Goal: Transaction & Acquisition: Download file/media

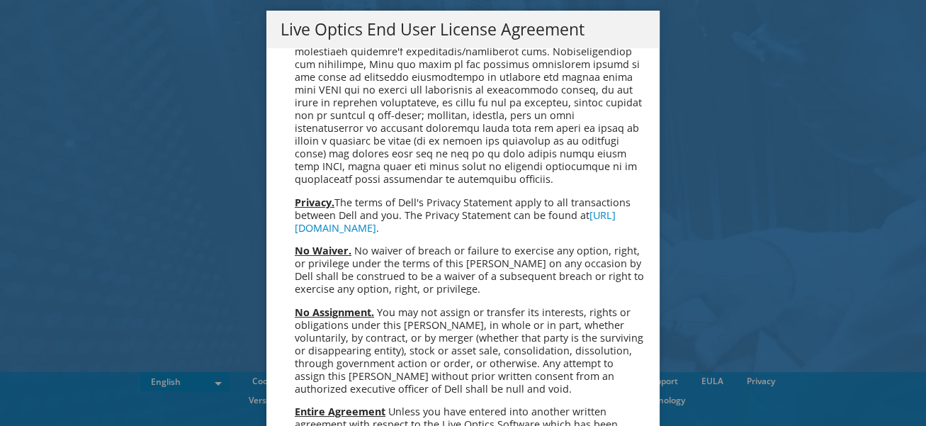
scroll to position [5370, 0]
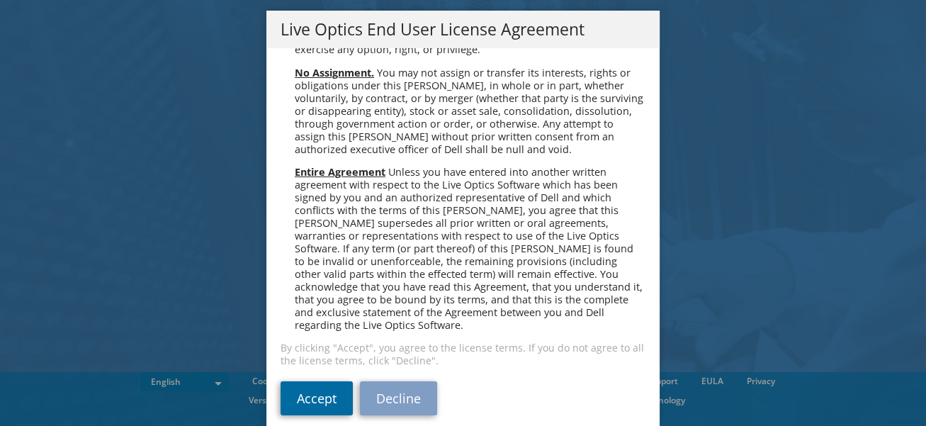
click at [295, 381] on link "Accept" at bounding box center [317, 398] width 72 height 34
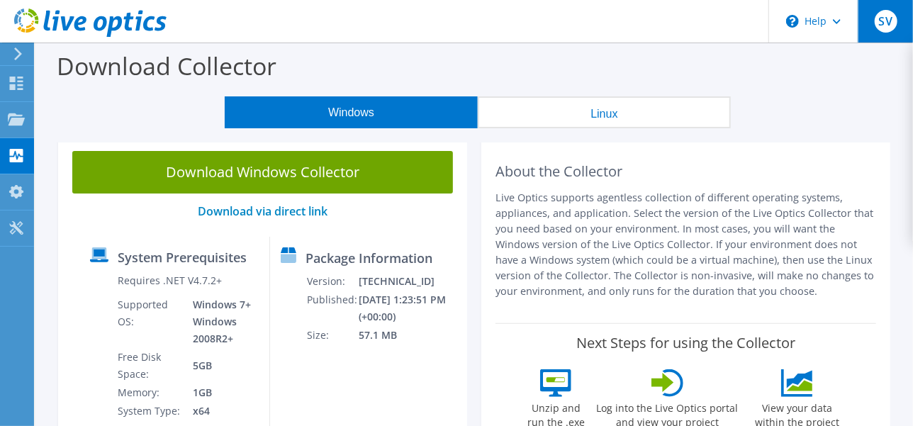
click at [888, 14] on span "SV" at bounding box center [885, 21] width 23 height 23
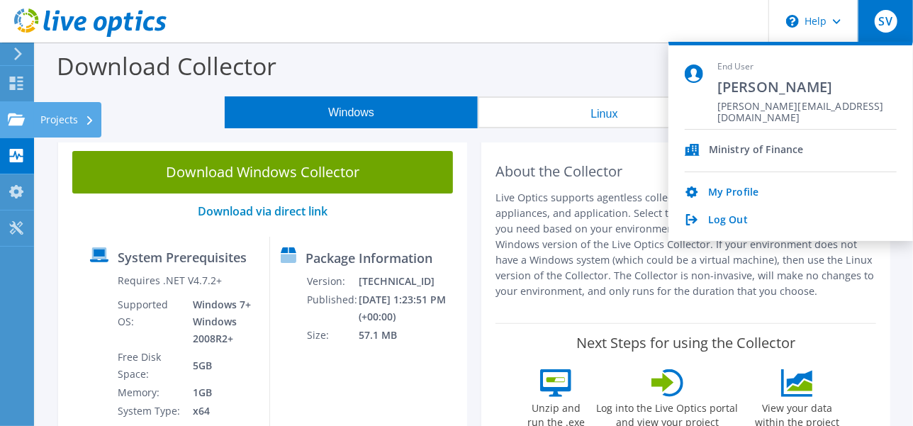
click at [20, 123] on use at bounding box center [16, 119] width 17 height 12
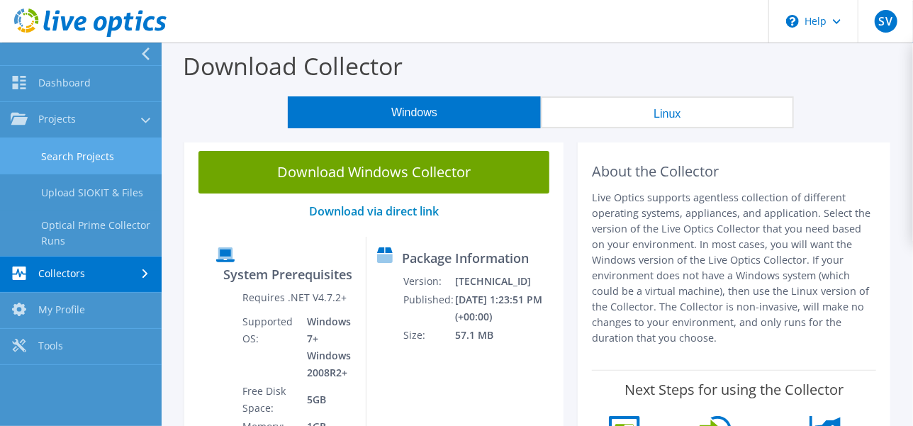
click at [56, 155] on link "Search Projects" at bounding box center [81, 156] width 162 height 36
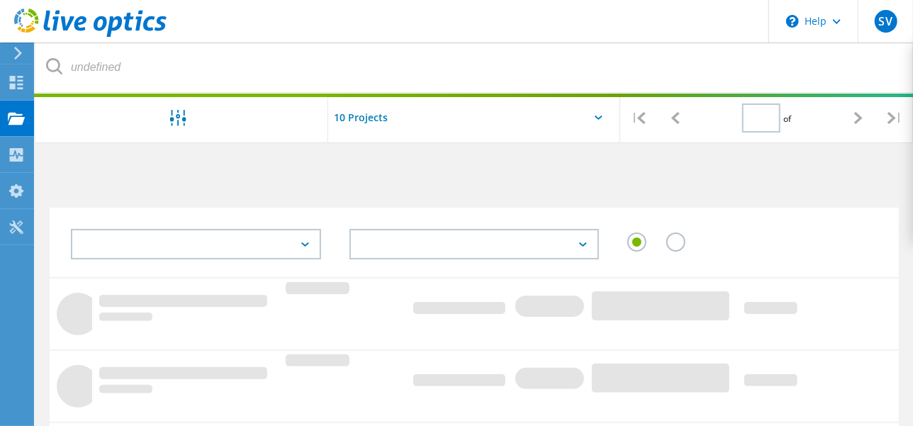
type input "1"
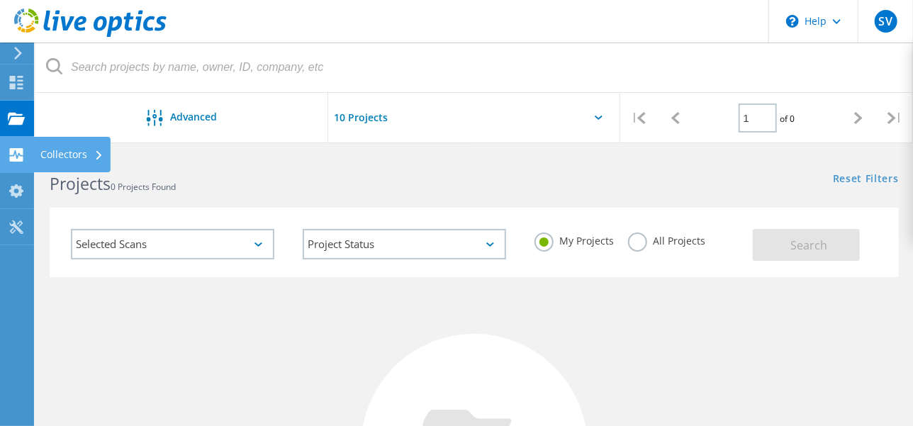
click at [18, 149] on use at bounding box center [16, 154] width 13 height 13
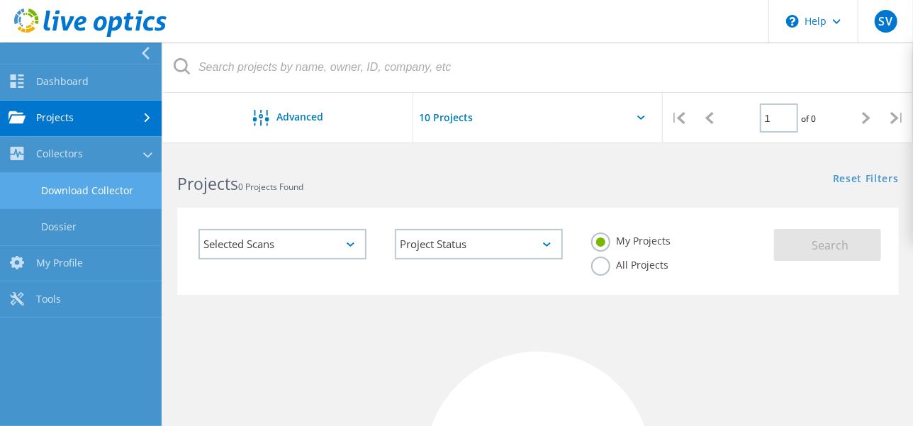
click at [91, 191] on link "Download Collector" at bounding box center [81, 191] width 162 height 36
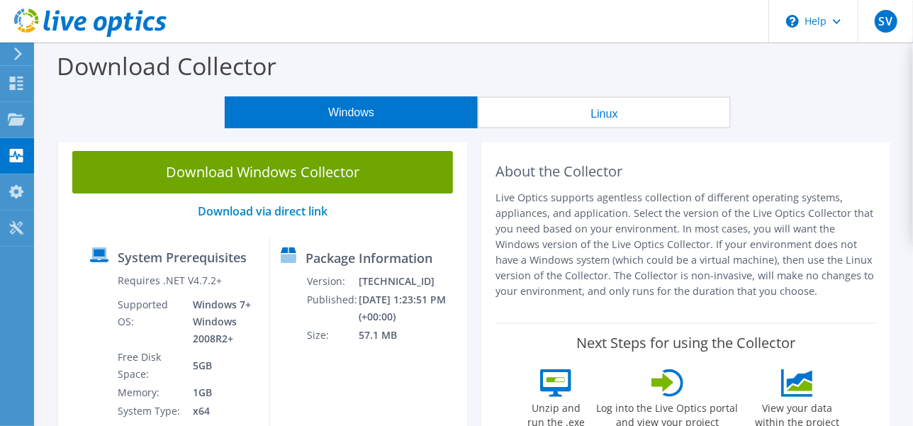
drag, startPoint x: 494, startPoint y: 169, endPoint x: 814, endPoint y: 296, distance: 344.4
click at [814, 296] on div "About the Collector Live Optics supports agentless collection of different oper…" at bounding box center [685, 299] width 409 height 324
drag, startPoint x: 814, startPoint y: 296, endPoint x: 638, endPoint y: 222, distance: 190.5
click at [638, 222] on p "Live Optics supports agentless collection of different operating systems, appli…" at bounding box center [685, 244] width 380 height 109
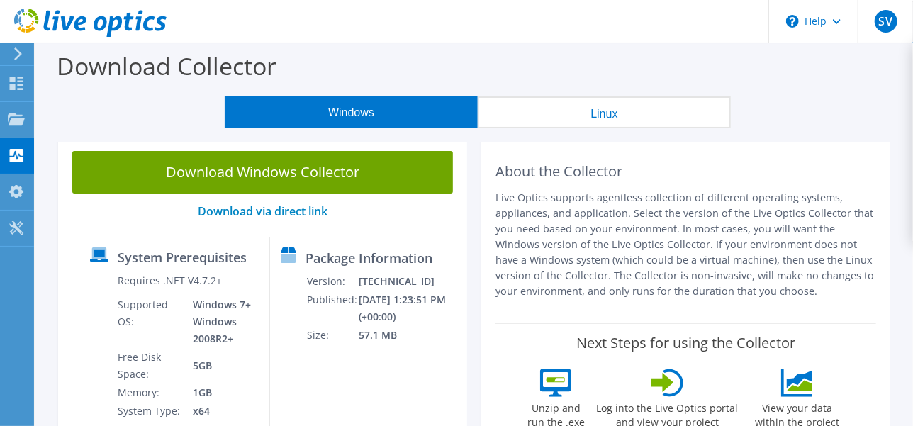
drag, startPoint x: 643, startPoint y: 169, endPoint x: 469, endPoint y: 171, distance: 173.6
click at [469, 171] on div "Download Windows Collector Download via direct link System Prerequisites Requir…" at bounding box center [474, 303] width 846 height 332
click at [525, 187] on div "About the Collector Live Optics supports agentless collection of different oper…" at bounding box center [685, 230] width 380 height 158
drag, startPoint x: 495, startPoint y: 197, endPoint x: 796, endPoint y: 293, distance: 315.9
click at [796, 293] on p "Live Optics supports agentless collection of different operating systems, appli…" at bounding box center [685, 244] width 380 height 109
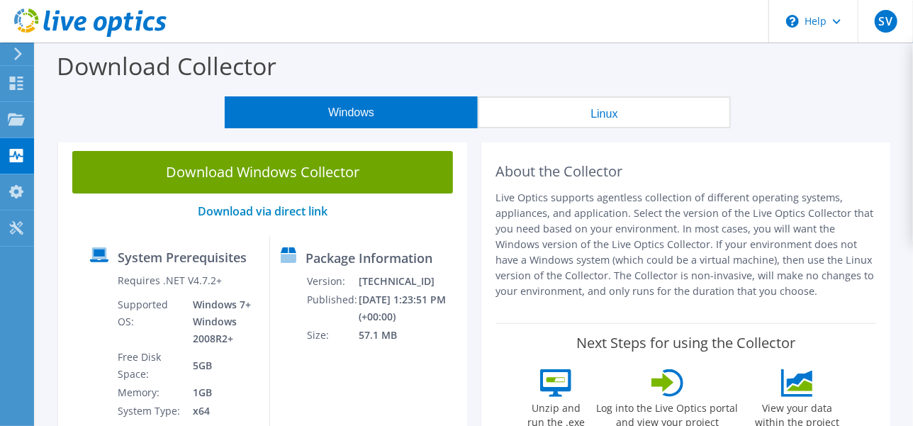
drag, startPoint x: 796, startPoint y: 293, endPoint x: 710, endPoint y: 247, distance: 97.6
click at [710, 247] on p "Live Optics supports agentless collection of different operating systems, appli…" at bounding box center [685, 244] width 380 height 109
click at [686, 242] on p "Live Optics supports agentless collection of different operating systems, appli…" at bounding box center [685, 244] width 380 height 109
drag, startPoint x: 497, startPoint y: 171, endPoint x: 788, endPoint y: 307, distance: 321.4
click at [788, 307] on div "About the Collector Live Optics supports agentless collection of different oper…" at bounding box center [685, 230] width 380 height 158
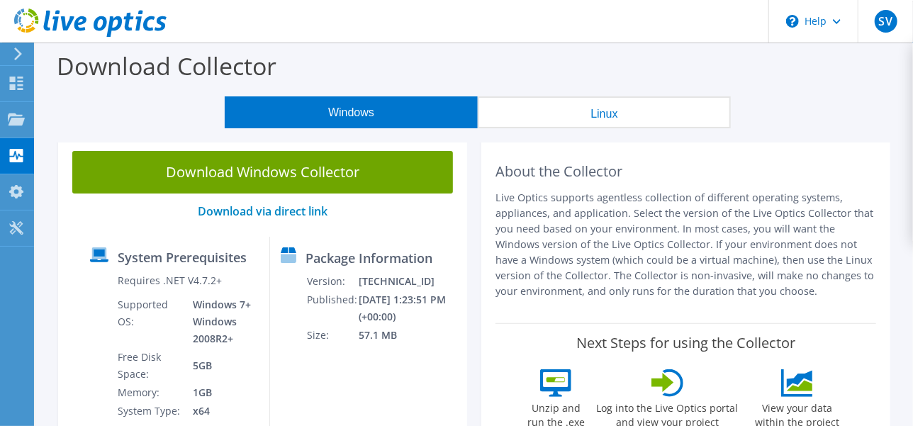
drag, startPoint x: 788, startPoint y: 307, endPoint x: 718, endPoint y: 269, distance: 79.3
click at [718, 269] on p "Live Optics supports agentless collection of different operating systems, appli…" at bounding box center [685, 244] width 380 height 109
click at [718, 268] on p "Live Optics supports agentless collection of different operating systems, appli…" at bounding box center [685, 244] width 380 height 109
click at [645, 234] on p "Live Optics supports agentless collection of different operating systems, appli…" at bounding box center [685, 244] width 380 height 109
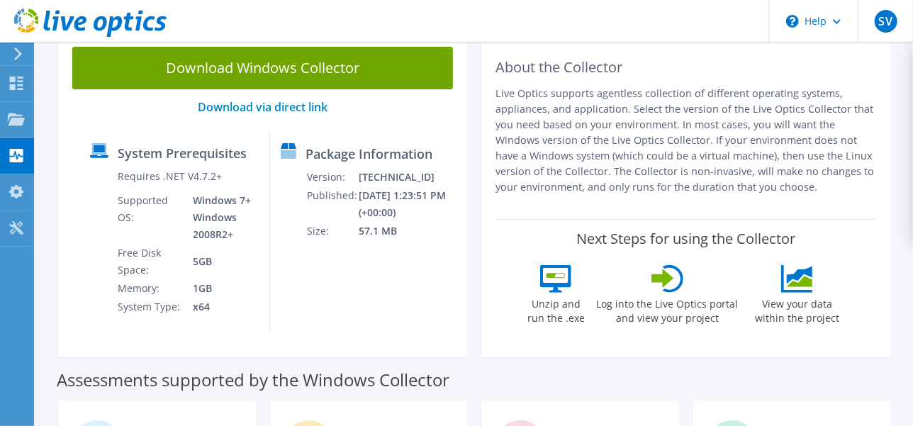
scroll to position [89, 0]
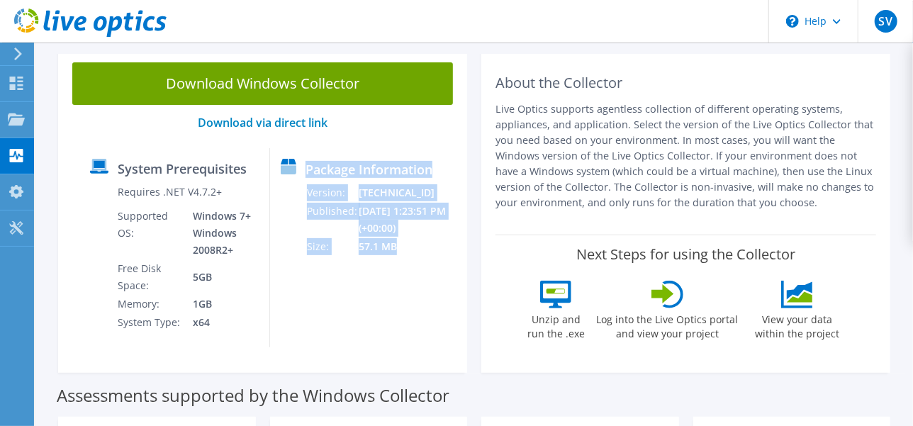
drag, startPoint x: 298, startPoint y: 182, endPoint x: 412, endPoint y: 269, distance: 143.5
click at [412, 269] on div "Package Information Version: 26.3.6.218 Published: 9/10/2025 1:23:51 PM (+00:00…" at bounding box center [358, 247] width 176 height 199
drag, startPoint x: 412, startPoint y: 269, endPoint x: 389, endPoint y: 263, distance: 24.2
click at [389, 256] on td "57.1 MB" at bounding box center [409, 246] width 103 height 18
click at [387, 256] on td "57.1 MB" at bounding box center [409, 246] width 103 height 18
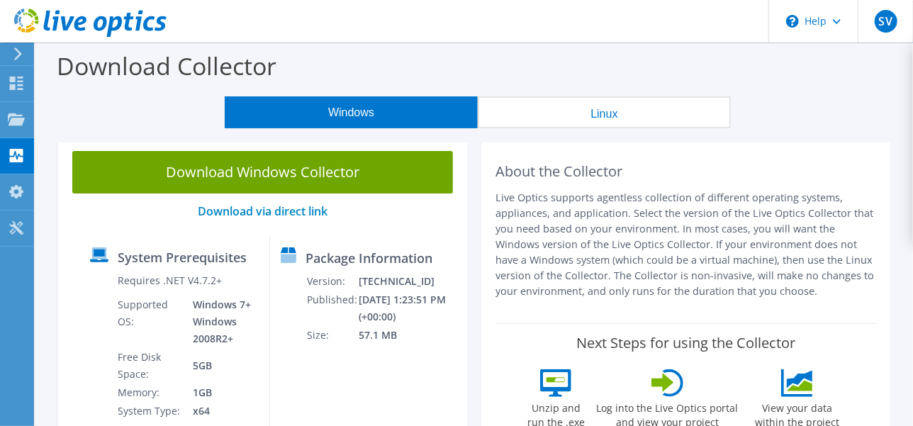
scroll to position [0, 0]
drag, startPoint x: 497, startPoint y: 166, endPoint x: 791, endPoint y: 300, distance: 323.4
click at [791, 300] on div "About the Collector Live Optics supports agentless collection of different oper…" at bounding box center [685, 230] width 380 height 158
drag, startPoint x: 791, startPoint y: 300, endPoint x: 650, endPoint y: 240, distance: 153.0
click at [650, 240] on p "Live Optics supports agentless collection of different operating systems, appli…" at bounding box center [685, 244] width 380 height 109
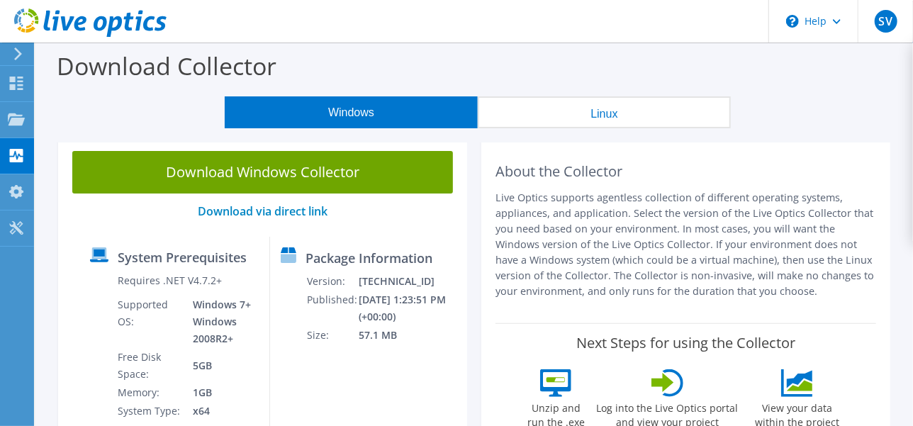
click at [650, 240] on p "Live Optics supports agentless collection of different operating systems, appli…" at bounding box center [685, 244] width 380 height 109
click at [638, 241] on p "Live Optics supports agentless collection of different operating systems, appli…" at bounding box center [685, 244] width 380 height 109
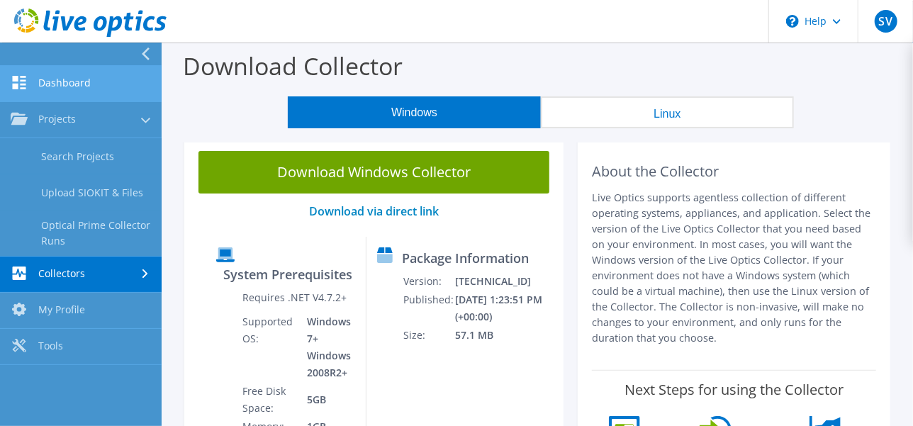
click at [79, 79] on link "Dashboard" at bounding box center [81, 84] width 162 height 36
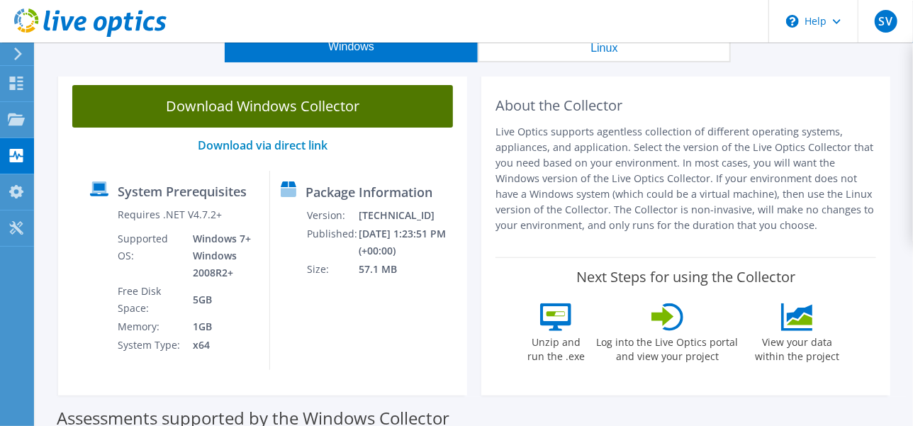
scroll to position [89, 0]
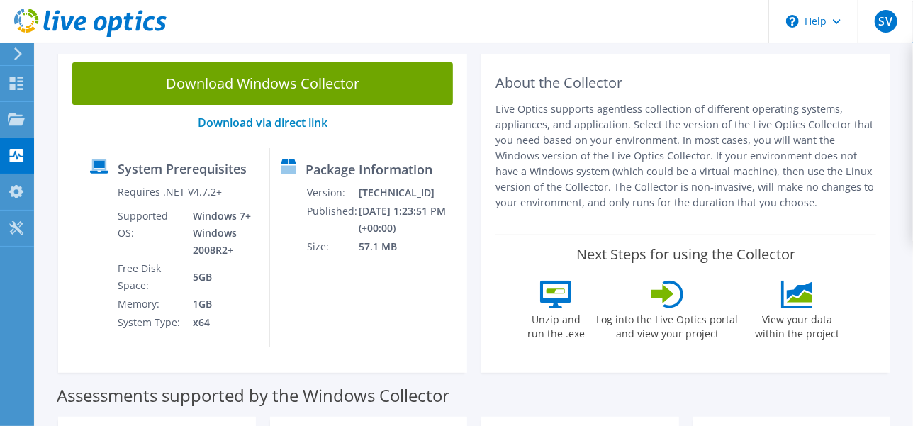
drag, startPoint x: 495, startPoint y: 79, endPoint x: 824, endPoint y: 221, distance: 358.6
click at [824, 221] on div "About the Collector Live Optics supports agentless collection of different oper…" at bounding box center [685, 210] width 409 height 324
click at [725, 171] on p "Live Optics supports agentless collection of different operating systems, appli…" at bounding box center [685, 155] width 380 height 109
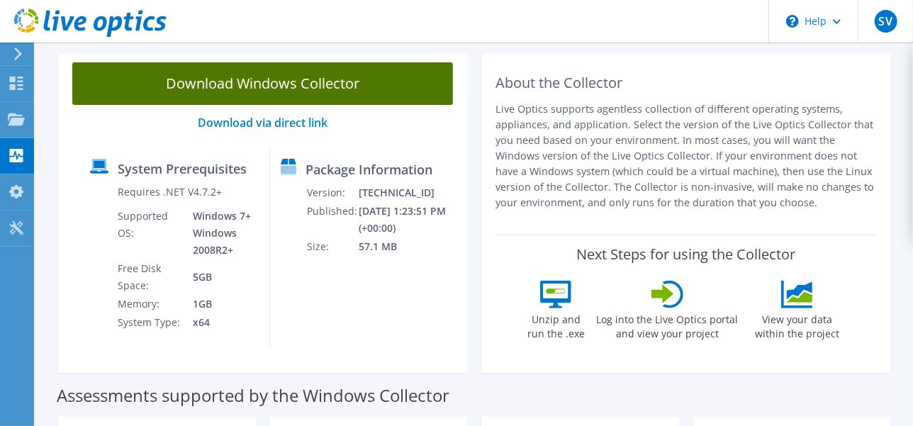
click at [297, 81] on link "Download Windows Collector" at bounding box center [262, 83] width 380 height 43
